Goal: Obtain resource: Download file/media

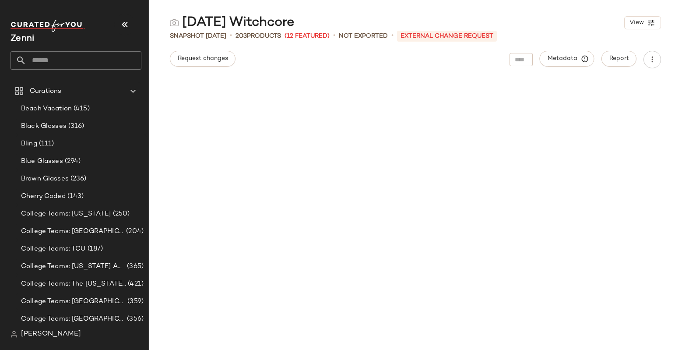
scroll to position [3041, 0]
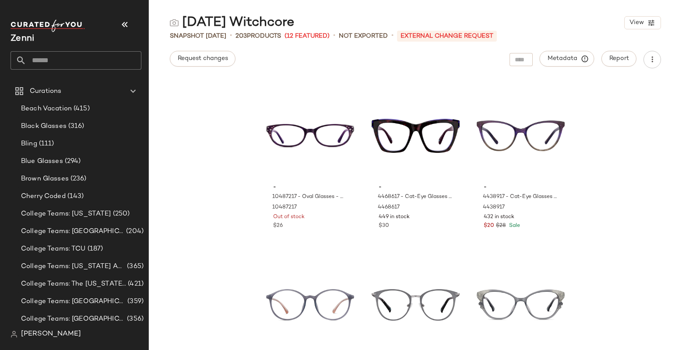
click at [104, 59] on input "text" at bounding box center [83, 60] width 115 height 18
type input "*********"
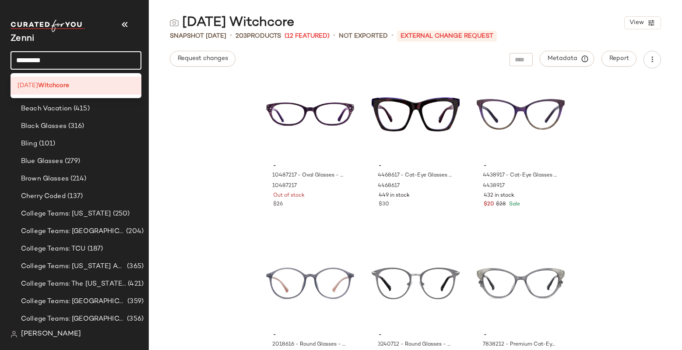
scroll to position [3066, 0]
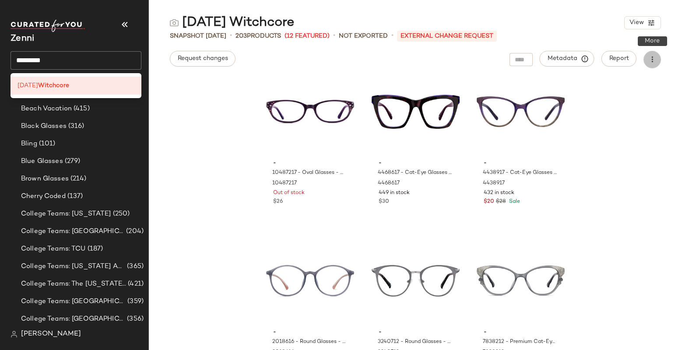
click at [654, 60] on icon "button" at bounding box center [652, 59] width 9 height 9
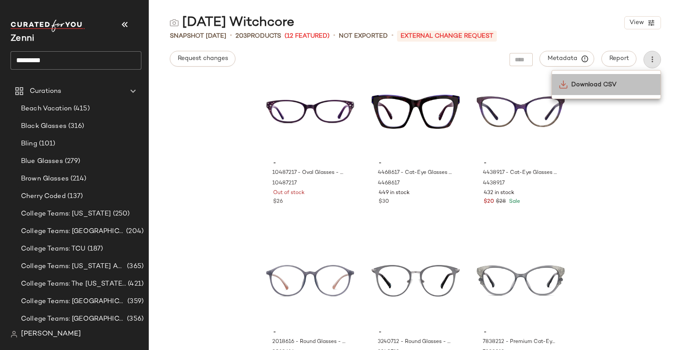
click at [603, 86] on span "Download CSV" at bounding box center [612, 84] width 82 height 9
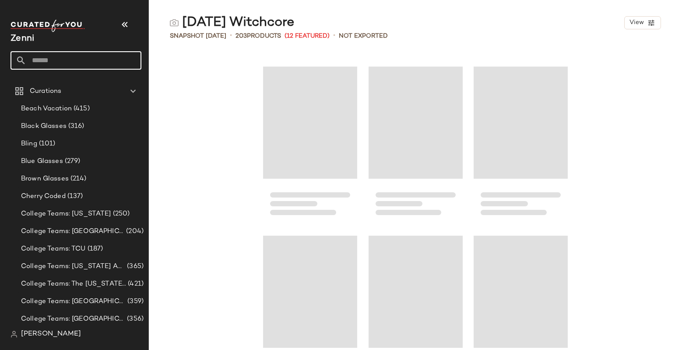
click at [87, 60] on input "text" at bounding box center [83, 60] width 115 height 18
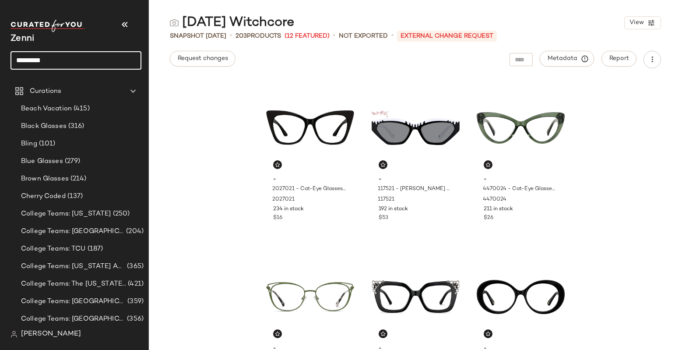
type input "*********"
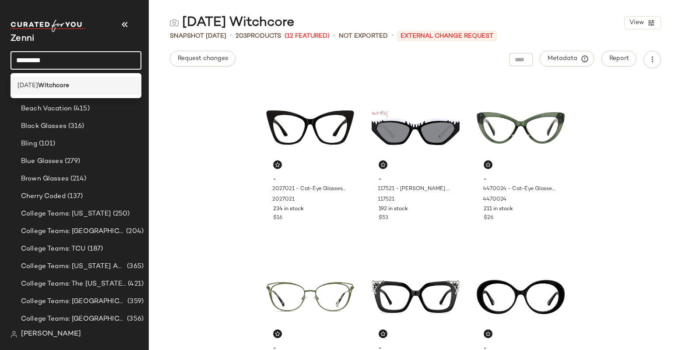
click at [83, 83] on div "[DATE] Witchcore" at bounding box center [76, 85] width 117 height 9
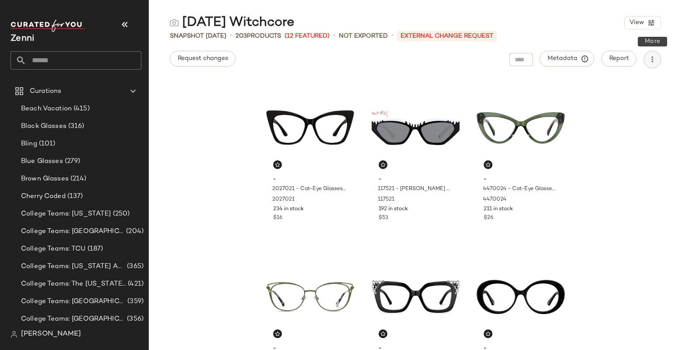
click at [655, 58] on icon "button" at bounding box center [652, 59] width 9 height 9
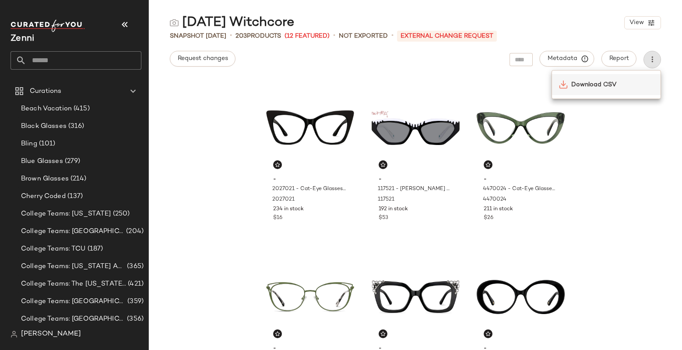
click at [608, 82] on span "Download CSV" at bounding box center [612, 84] width 82 height 9
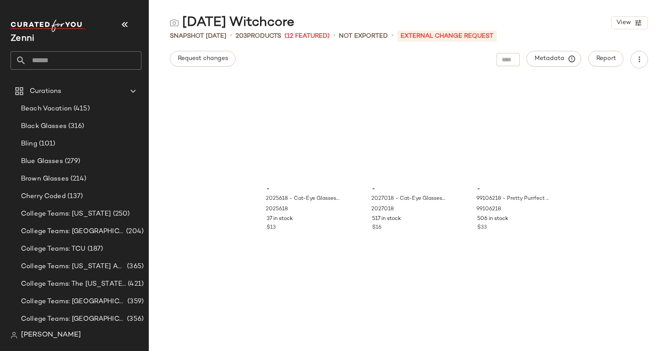
scroll to position [899, 0]
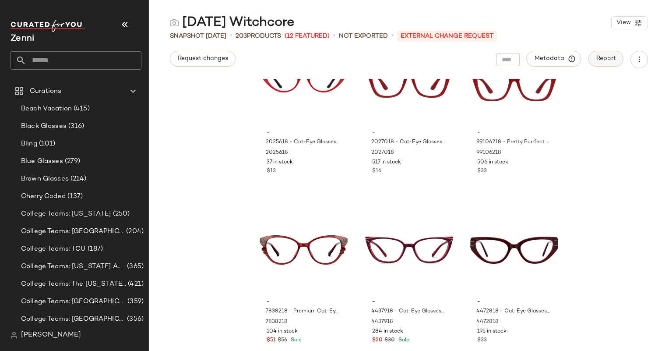
click at [609, 57] on span "Report" at bounding box center [606, 58] width 20 height 7
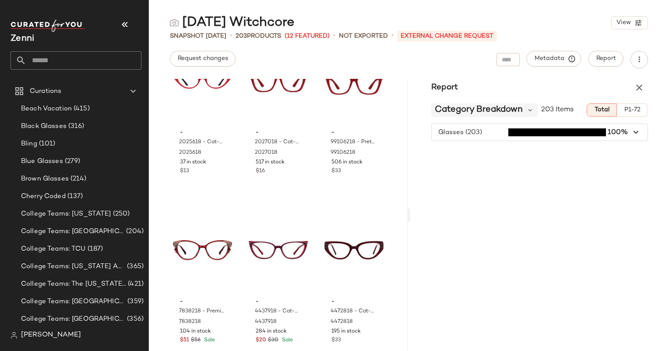
click at [516, 113] on span "Category Breakdown" at bounding box center [479, 109] width 88 height 13
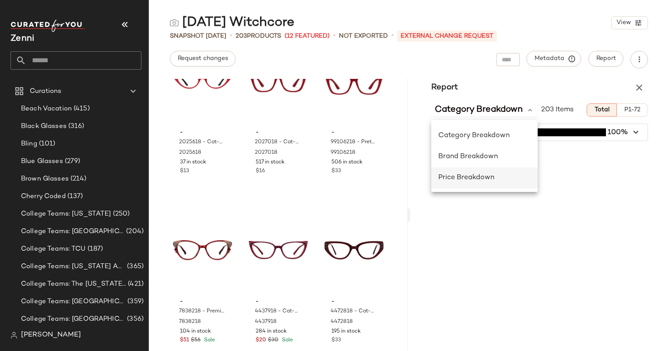
click at [491, 176] on span "Price Breakdown" at bounding box center [466, 177] width 56 height 7
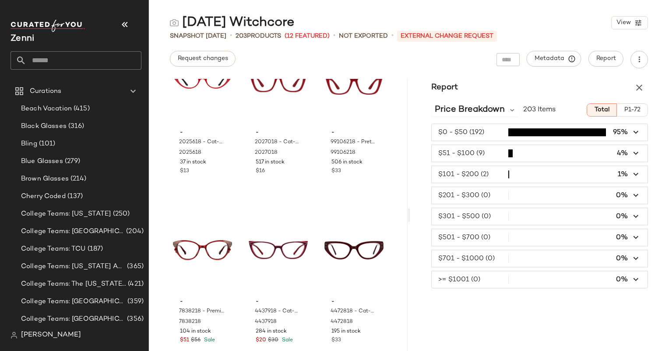
click at [474, 132] on span "button" at bounding box center [540, 132] width 216 height 17
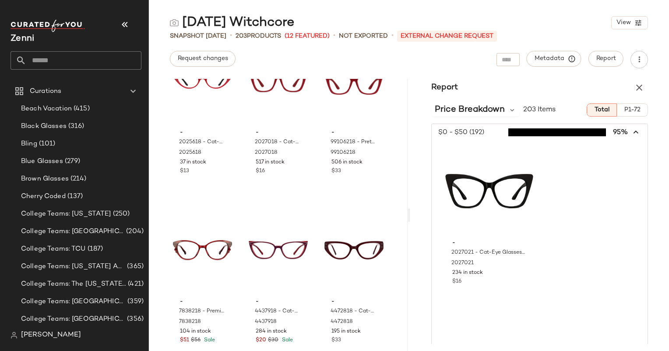
click at [566, 132] on span "button" at bounding box center [540, 132] width 216 height 17
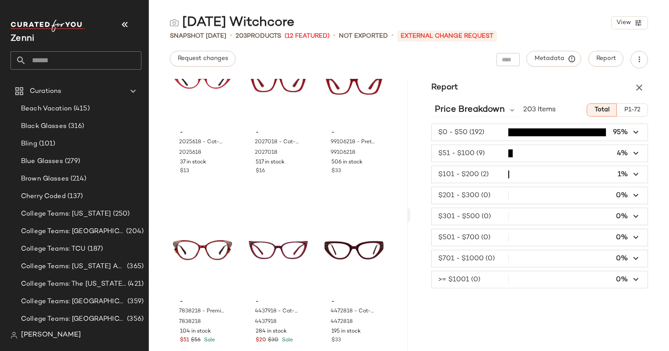
click at [467, 133] on span "button" at bounding box center [540, 132] width 216 height 17
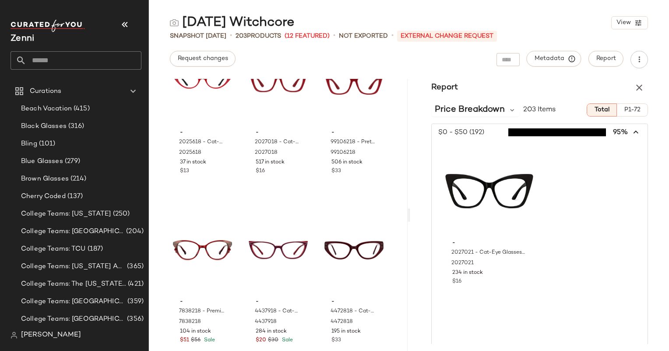
click at [467, 133] on span "button" at bounding box center [540, 132] width 216 height 17
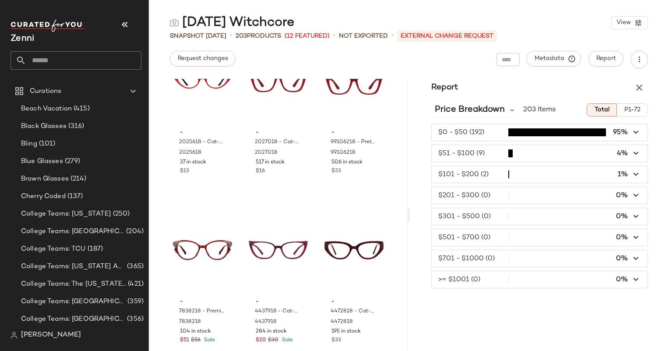
click at [526, 179] on span "button" at bounding box center [540, 174] width 216 height 17
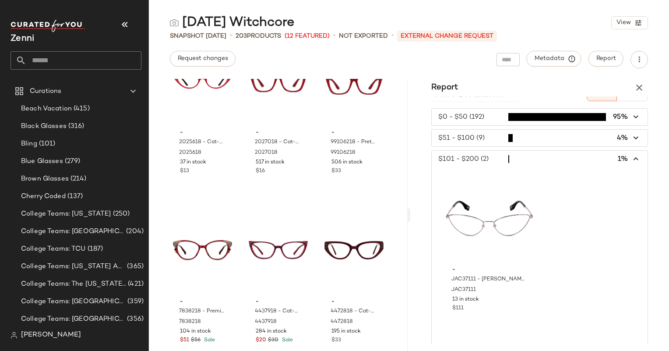
scroll to position [0, 0]
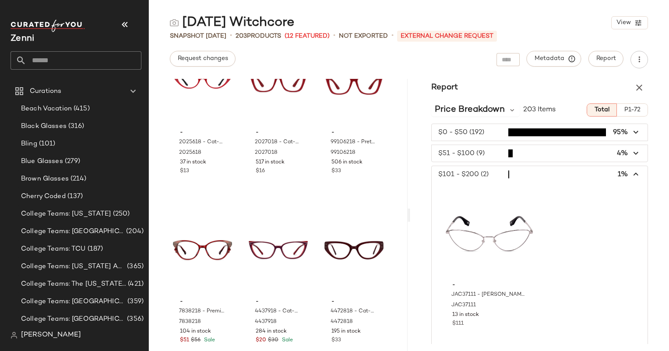
click at [527, 153] on span "button" at bounding box center [540, 153] width 216 height 17
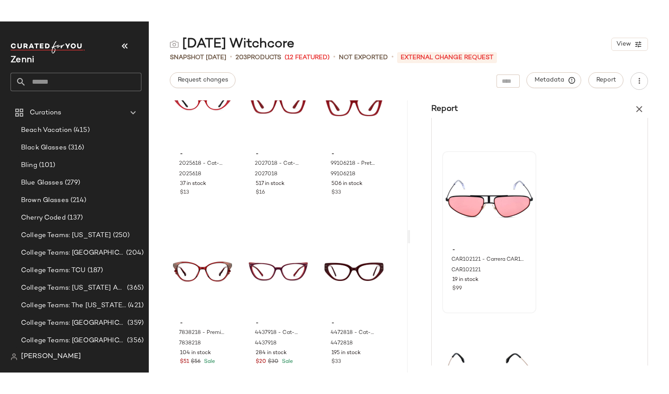
scroll to position [1076, 0]
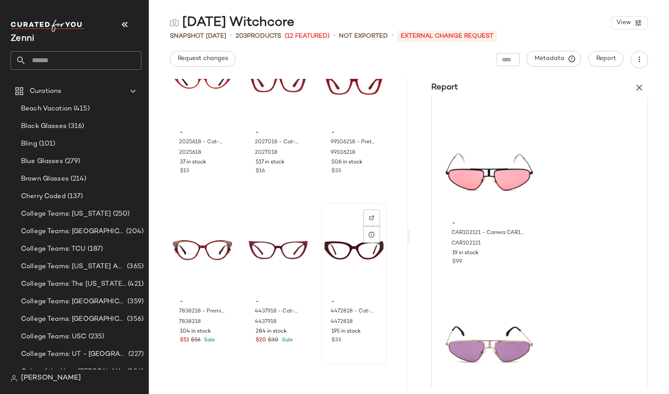
click at [322, 349] on div "- 4472818 - Cat-Eye Glasses - Red - Acetate 4472818 195 in stock $33" at bounding box center [353, 284] width 63 height 160
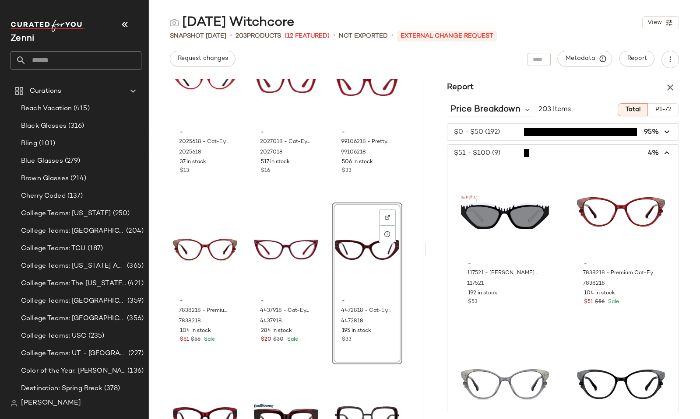
click at [508, 128] on span "button" at bounding box center [564, 132] width 232 height 17
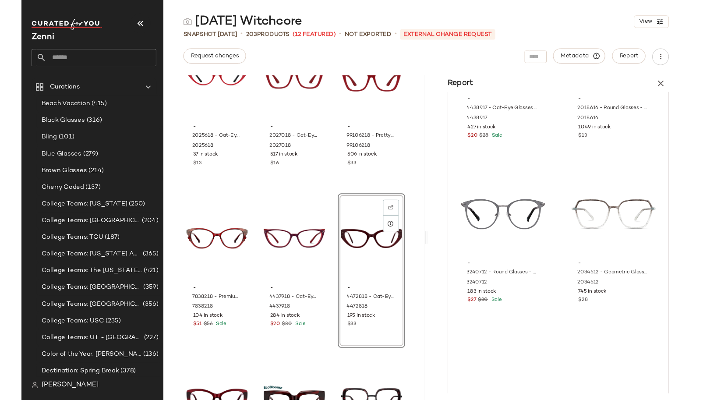
scroll to position [5038, 0]
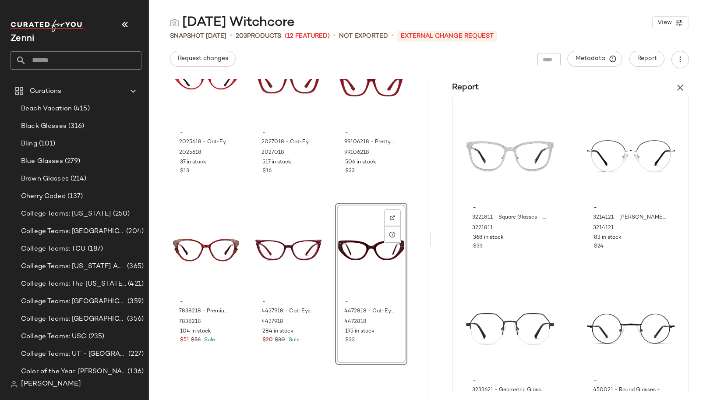
click at [62, 61] on input "text" at bounding box center [83, 60] width 115 height 18
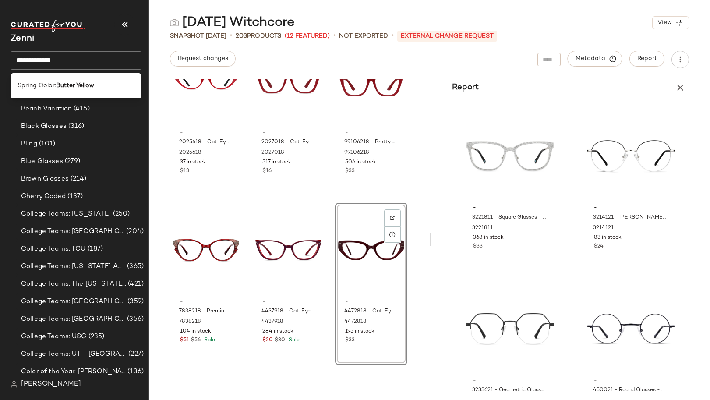
click at [67, 55] on input "**********" at bounding box center [76, 60] width 131 height 18
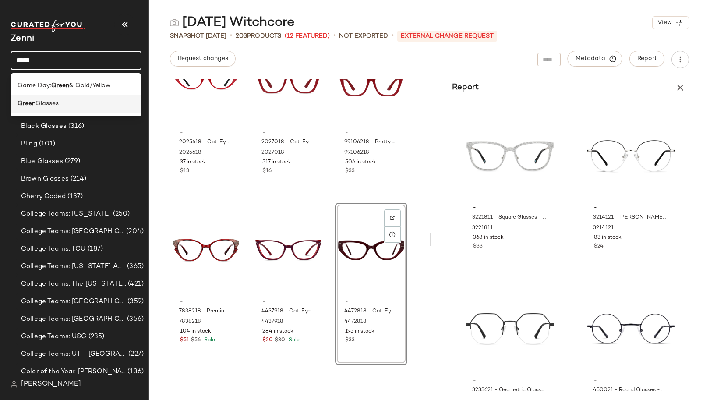
type input "*****"
click at [58, 103] on span "Glasses" at bounding box center [46, 103] width 23 height 9
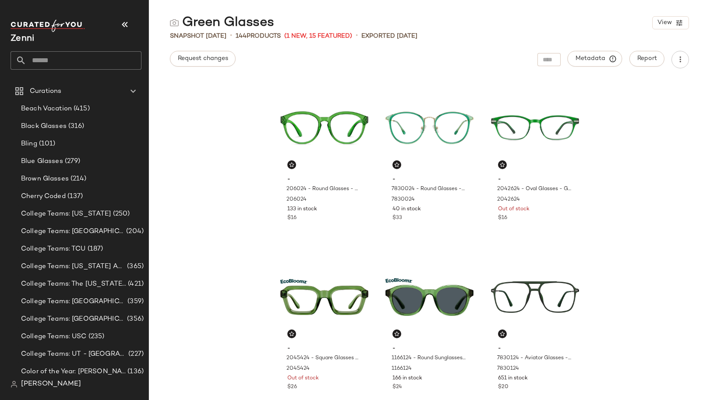
click at [65, 60] on input "text" at bounding box center [83, 60] width 115 height 18
type input "*********"
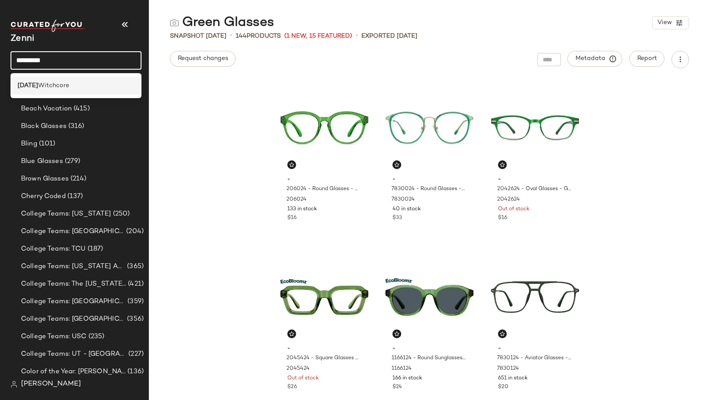
click at [91, 86] on div "[DATE] Witchcore" at bounding box center [76, 85] width 117 height 9
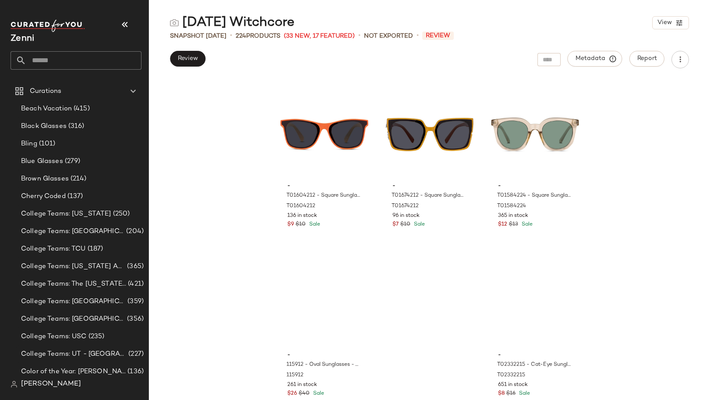
scroll to position [12357, 0]
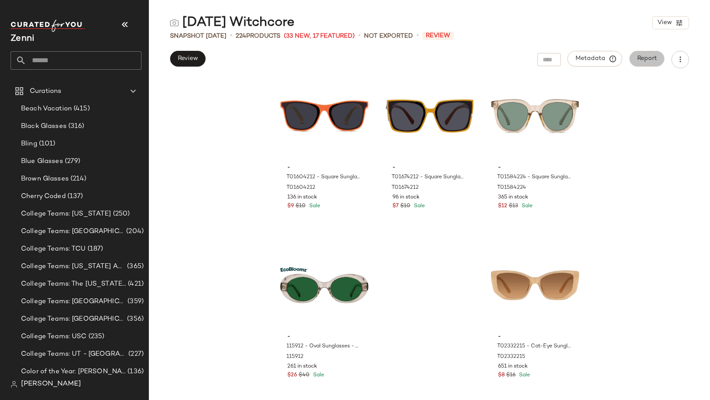
click at [654, 63] on button "Report" at bounding box center [646, 59] width 35 height 16
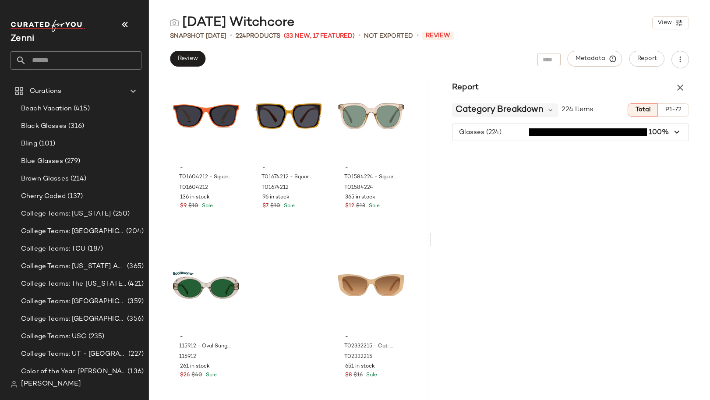
click at [543, 109] on div "Category Breakdown" at bounding box center [505, 109] width 106 height 13
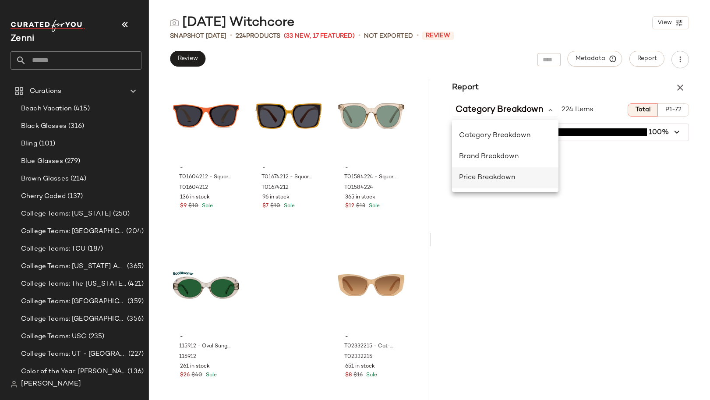
click at [511, 174] on span "Price Breakdown" at bounding box center [487, 177] width 56 height 7
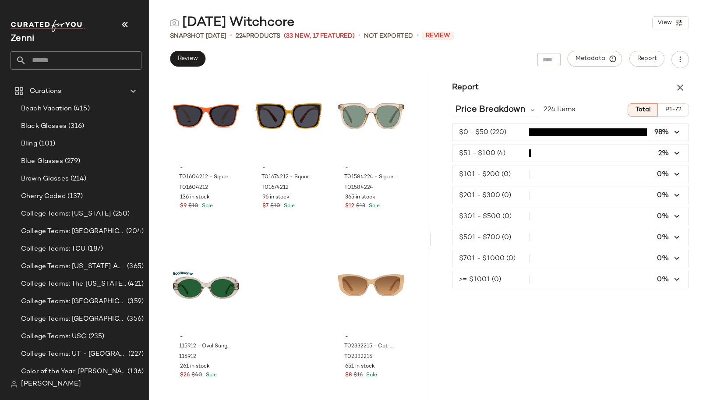
click at [572, 158] on span "button" at bounding box center [570, 153] width 236 height 17
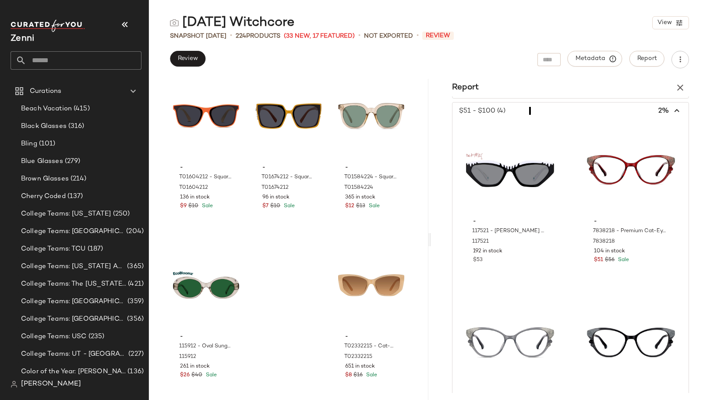
scroll to position [37, 0]
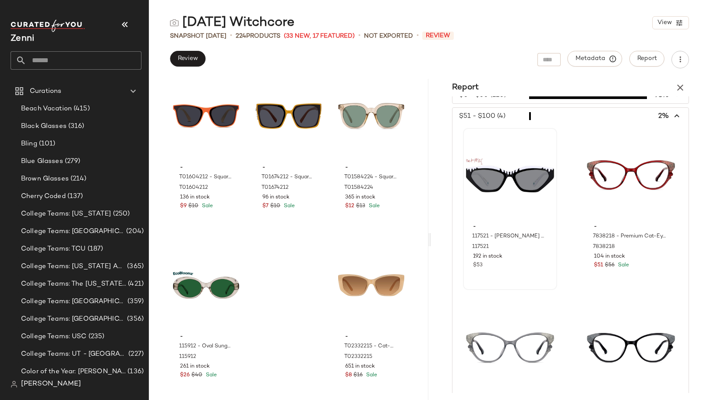
click at [518, 191] on div at bounding box center [510, 175] width 88 height 88
